Goal: Transaction & Acquisition: Purchase product/service

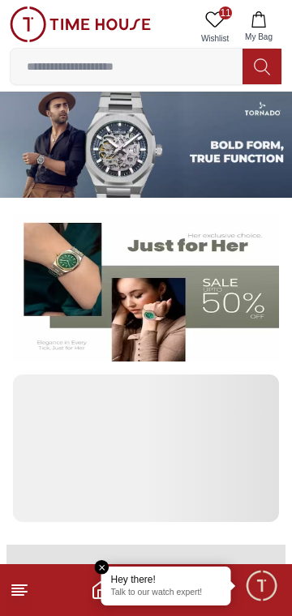
scroll to position [3576, 0]
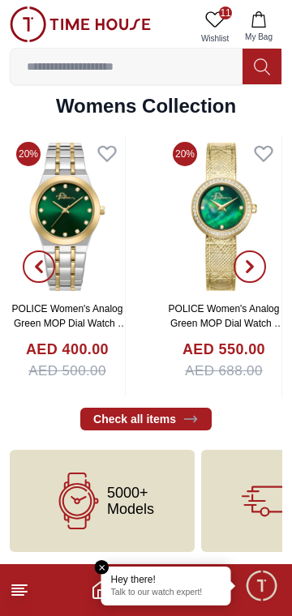
click at [219, 280] on img at bounding box center [223, 216] width 115 height 162
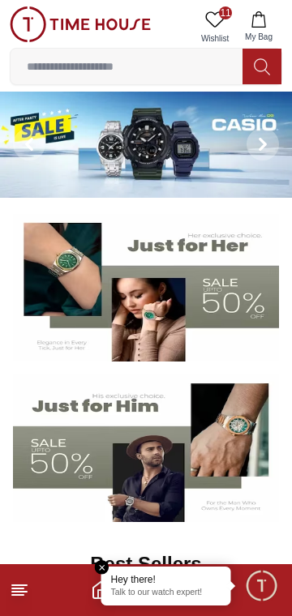
scroll to position [3576, 0]
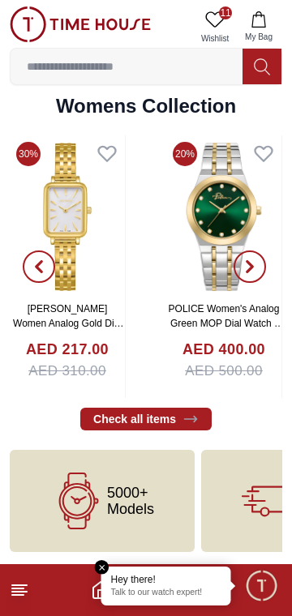
click at [161, 72] on input at bounding box center [127, 66] width 232 height 32
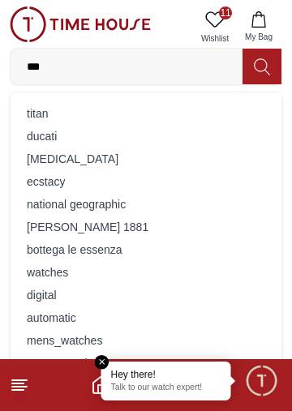
type input "***"
click at [66, 106] on div "titan" at bounding box center [145, 113] width 251 height 23
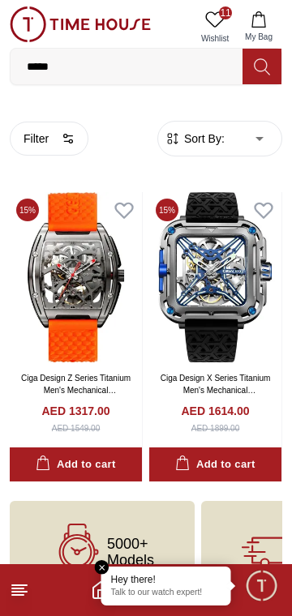
scroll to position [52, 0]
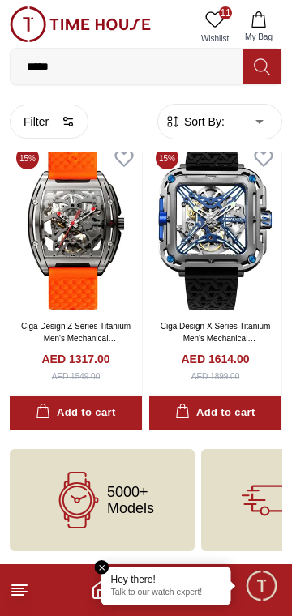
click at [240, 12] on button "My Bag" at bounding box center [258, 26] width 47 height 41
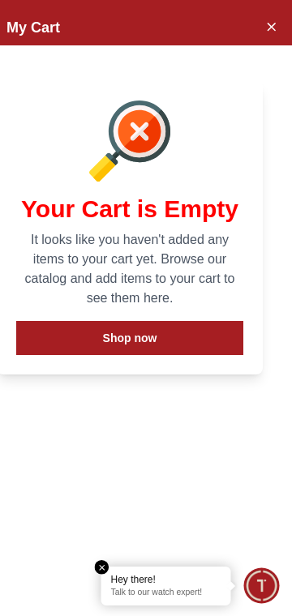
click at [267, 30] on icon "Close Account" at bounding box center [270, 26] width 13 height 20
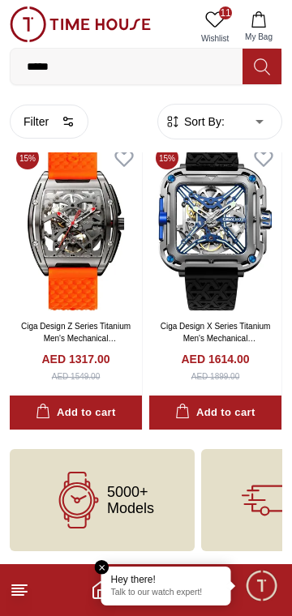
click at [217, 23] on icon at bounding box center [214, 19] width 19 height 19
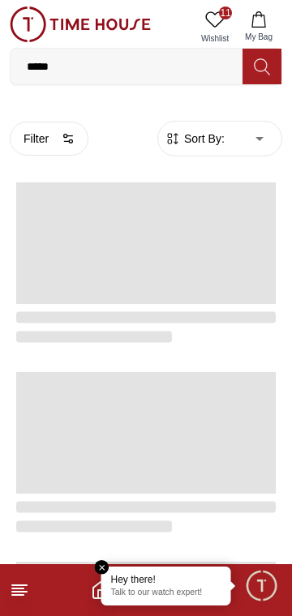
scroll to position [52, 0]
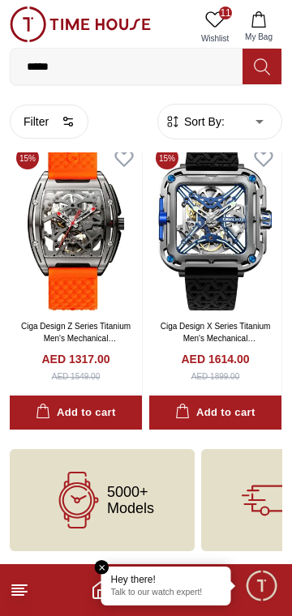
click at [212, 17] on icon at bounding box center [214, 19] width 19 height 19
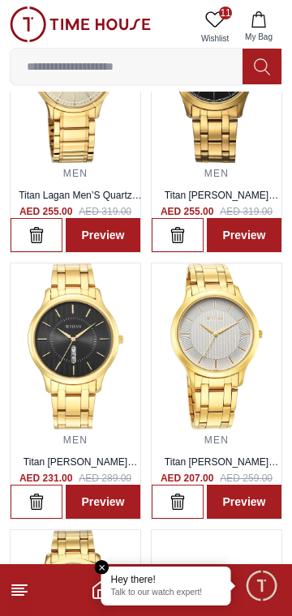
scroll to position [692, 0]
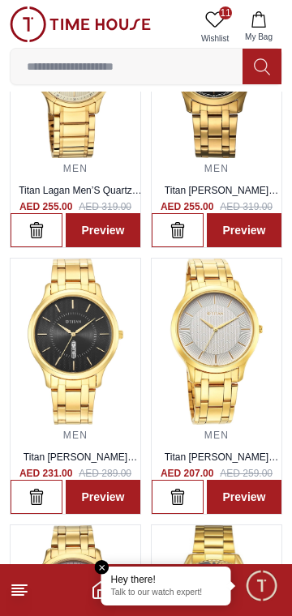
click at [234, 337] on img at bounding box center [217, 342] width 130 height 167
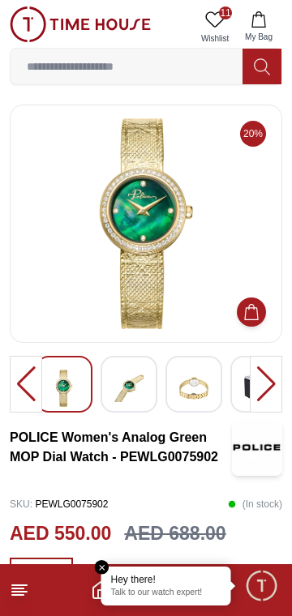
click at [221, 15] on span "11" at bounding box center [225, 12] width 13 height 13
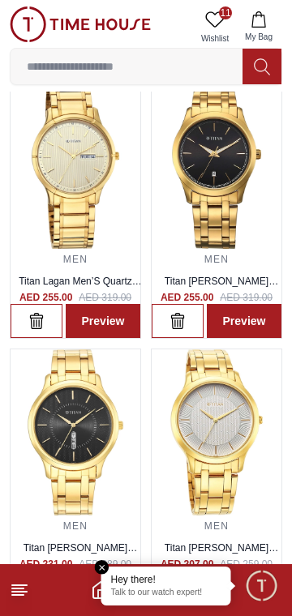
scroll to position [602, 0]
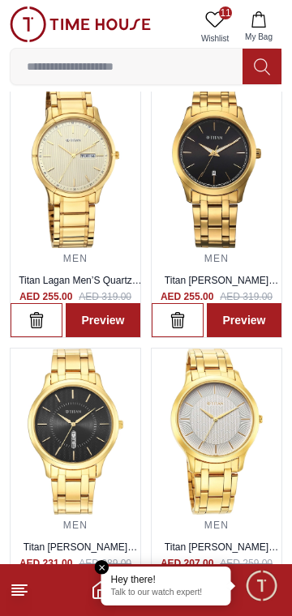
click at [221, 432] on img at bounding box center [217, 432] width 130 height 167
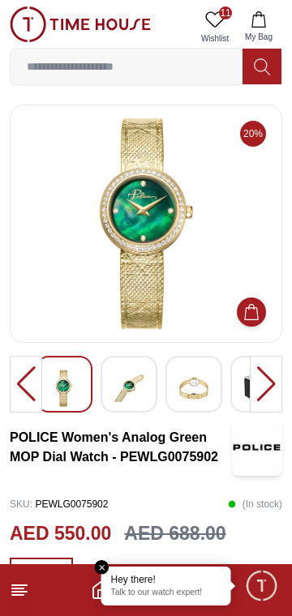
click at [26, 597] on icon at bounding box center [19, 590] width 19 height 19
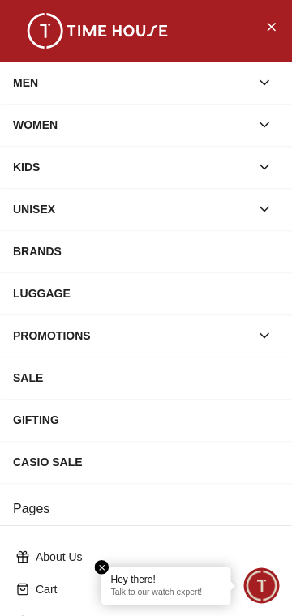
scroll to position [254, 0]
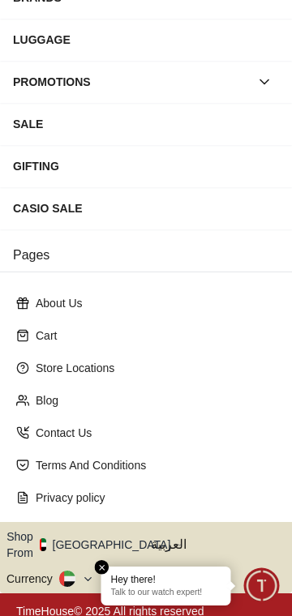
click at [107, 547] on button "Shop From [GEOGRAPHIC_DATA]" at bounding box center [94, 545] width 176 height 32
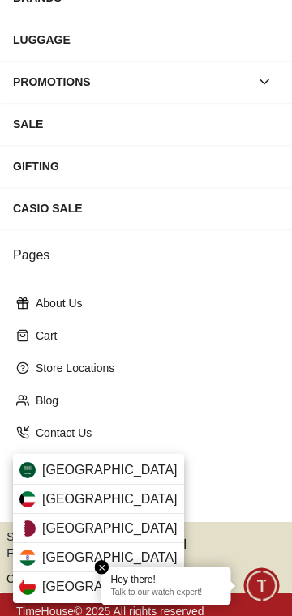
click at [106, 473] on span "[GEOGRAPHIC_DATA]" at bounding box center [109, 470] width 135 height 19
